Goal: Transaction & Acquisition: Purchase product/service

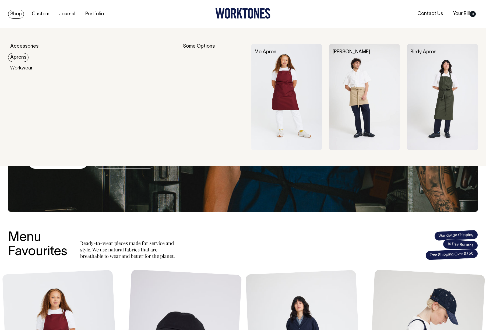
click at [21, 57] on link "Aprons" at bounding box center [18, 57] width 20 height 9
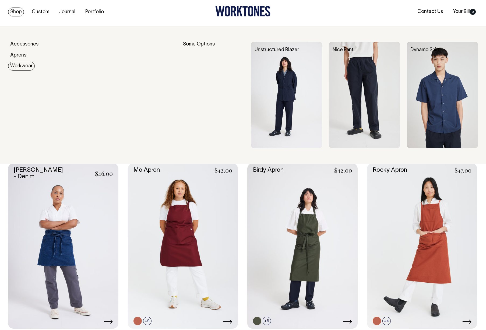
click at [20, 64] on link "Workwear" at bounding box center [21, 66] width 27 height 9
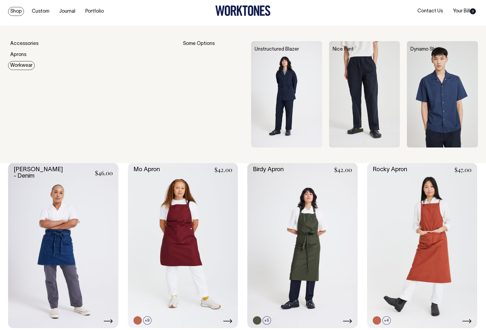
scroll to position [3, 0]
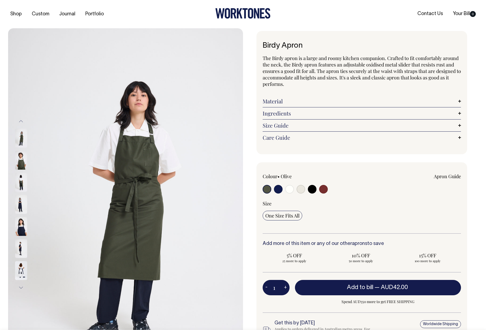
click at [301, 190] on input "radio" at bounding box center [300, 189] width 9 height 9
radio input "true"
select select "Natural"
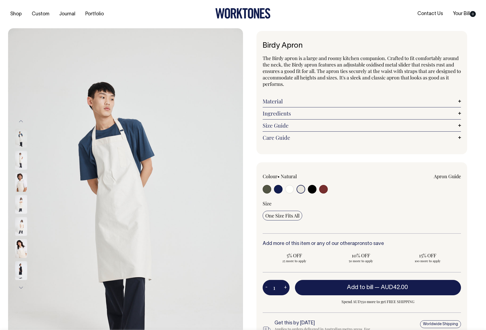
drag, startPoint x: 152, startPoint y: 184, endPoint x: 335, endPoint y: 0, distance: 259.4
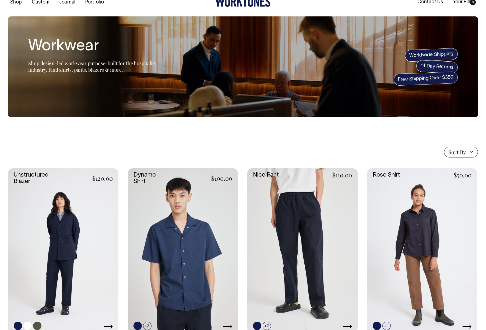
scroll to position [12, 0]
drag, startPoint x: 297, startPoint y: 243, endPoint x: 295, endPoint y: 81, distance: 161.9
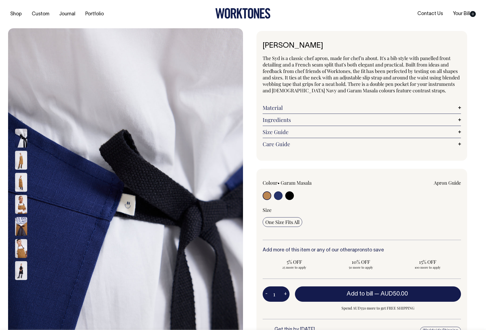
click at [20, 185] on img at bounding box center [21, 182] width 12 height 19
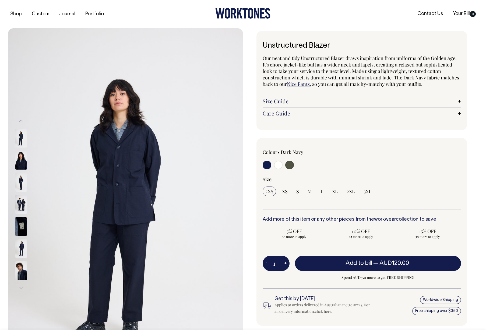
drag, startPoint x: 111, startPoint y: 147, endPoint x: 379, endPoint y: 9, distance: 302.3
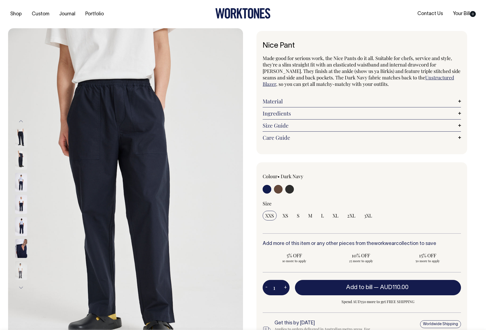
click at [21, 161] on img at bounding box center [21, 160] width 12 height 19
